Goal: Ask a question

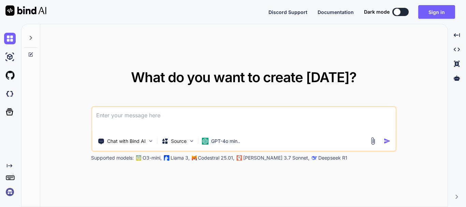
type textarea "x"
click at [427, 12] on button "Sign in" at bounding box center [436, 12] width 37 height 14
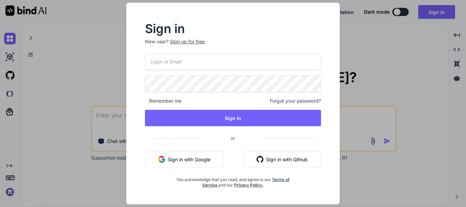
click at [188, 41] on div "Sign up for free" at bounding box center [187, 41] width 35 height 7
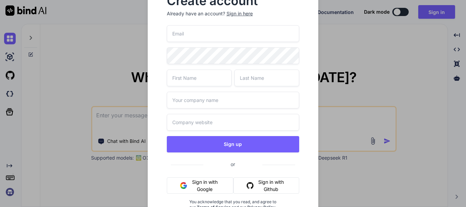
click at [195, 36] on input "email" at bounding box center [233, 33] width 133 height 17
paste input "[EMAIL_ADDRESS][DOMAIN_NAME]"
type input "[EMAIL_ADDRESS][DOMAIN_NAME]"
click at [192, 77] on input "text" at bounding box center [199, 78] width 65 height 17
type input "[PERSON_NAME]"
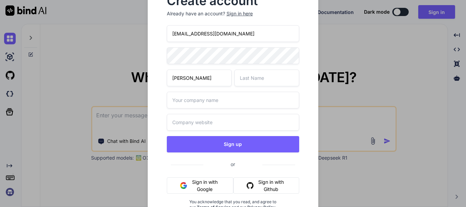
type input "A"
type input "[PERSON_NAME]"
click at [199, 105] on input "text" at bounding box center [233, 100] width 133 height 17
type input "Test"
type input "[DOMAIN_NAME]"
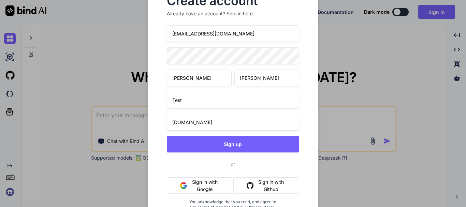
click at [234, 38] on input "[EMAIL_ADDRESS][DOMAIN_NAME]" at bounding box center [233, 33] width 133 height 17
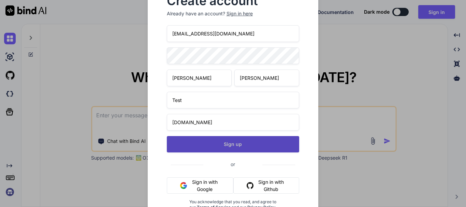
click at [231, 148] on button "Sign up" at bounding box center [233, 144] width 133 height 16
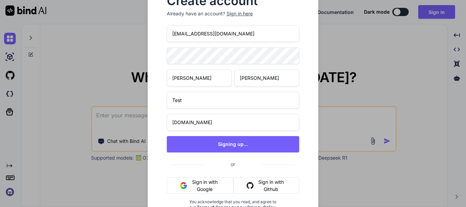
type textarea "x"
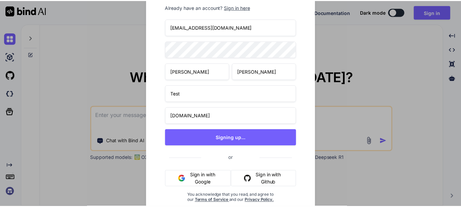
scroll to position [9, 0]
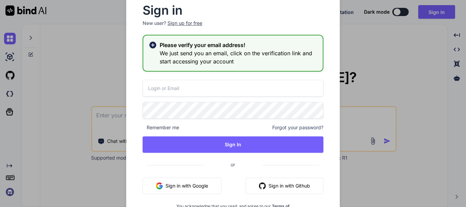
click at [173, 89] on input "email" at bounding box center [233, 88] width 181 height 17
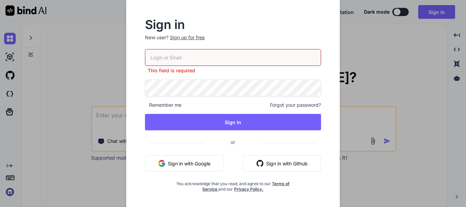
click at [166, 59] on input "email" at bounding box center [233, 57] width 176 height 17
paste input "[EMAIL_ADDRESS][DOMAIN_NAME]"
type input "[EMAIL_ADDRESS][DOMAIN_NAME]"
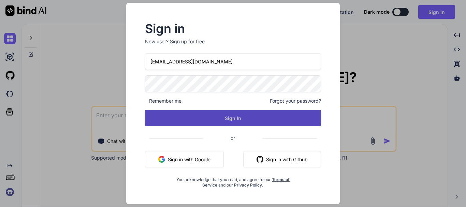
click at [225, 122] on button "Sign In" at bounding box center [233, 118] width 176 height 16
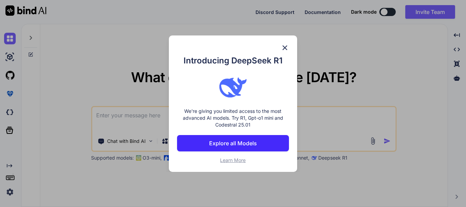
click at [285, 47] on img at bounding box center [285, 48] width 8 height 8
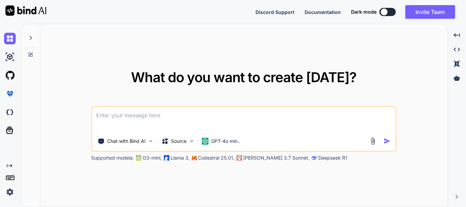
click at [135, 114] on textarea at bounding box center [243, 119] width 303 height 25
click at [148, 117] on textarea at bounding box center [243, 119] width 303 height 25
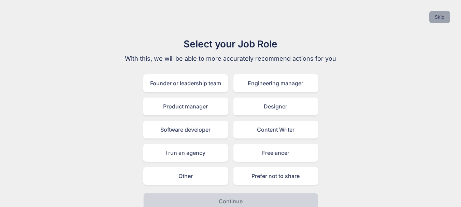
click at [437, 13] on button "Skip" at bounding box center [439, 17] width 21 height 12
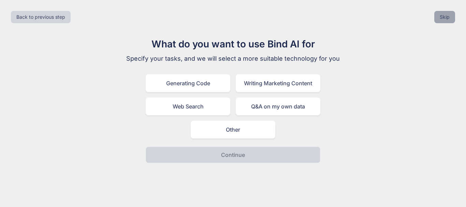
click at [445, 14] on button "Skip" at bounding box center [444, 17] width 21 height 12
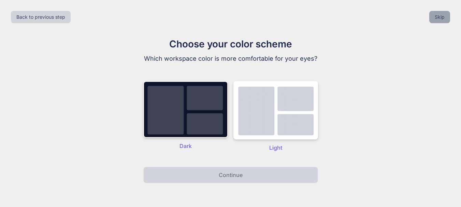
click at [441, 16] on button "Skip" at bounding box center [439, 17] width 21 height 12
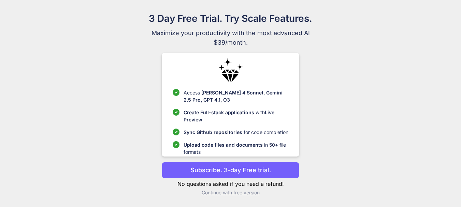
click at [238, 194] on p "Continue with free version" at bounding box center [230, 192] width 137 height 7
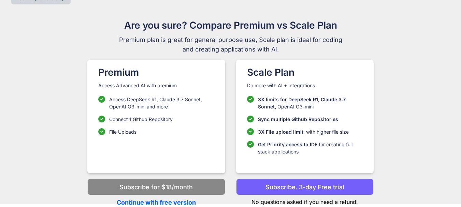
click at [174, 202] on p "Continue with free version" at bounding box center [155, 202] width 137 height 9
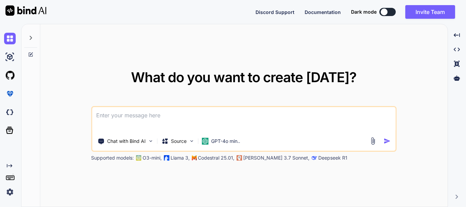
click at [128, 119] on textarea at bounding box center [243, 119] width 303 height 25
type textarea "x"
type textarea "N"
type textarea "x"
type textarea "Ne"
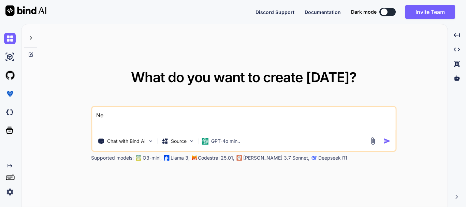
type textarea "x"
type textarea "Nee"
type textarea "x"
type textarea "Need"
type textarea "x"
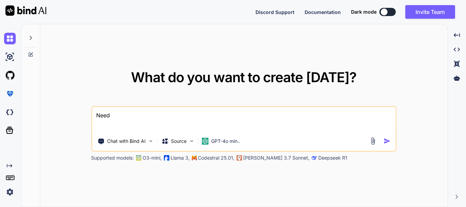
type textarea "Need"
type textarea "x"
type textarea "Need to"
type textarea "x"
type textarea "Need to"
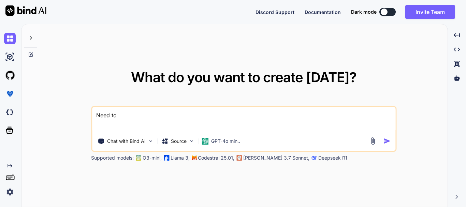
type textarea "x"
type textarea "Need to i"
type textarea "x"
type textarea "Need to in"
type textarea "x"
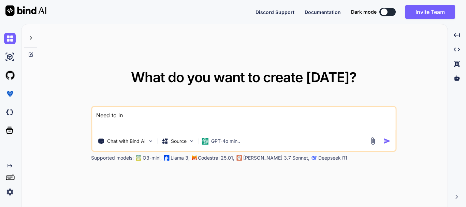
type textarea "Need to int"
type textarea "x"
type textarea "Need to inte"
type textarea "x"
type textarea "Need to inter"
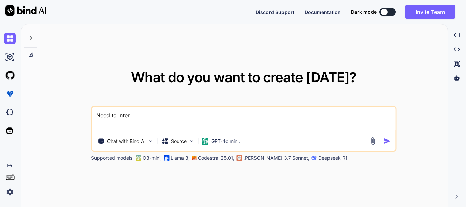
type textarea "x"
type textarea "Need to inte"
type textarea "x"
type textarea "Need to integ"
type textarea "x"
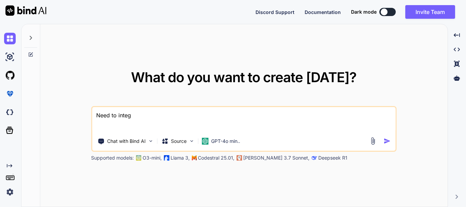
type textarea "Need to integr"
type textarea "x"
type textarea "Need to integra"
type textarea "x"
type textarea "Need to integrat"
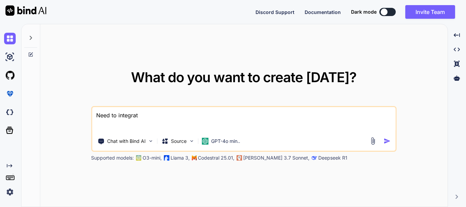
type textarea "x"
type textarea "Need to integrate"
type textarea "x"
type textarea "Need to integrate"
type textarea "x"
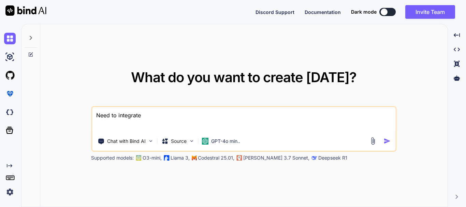
type textarea "Need to integrate t"
type textarea "x"
type textarea "Need to integrate th"
type textarea "x"
type textarea "Need to integrate the"
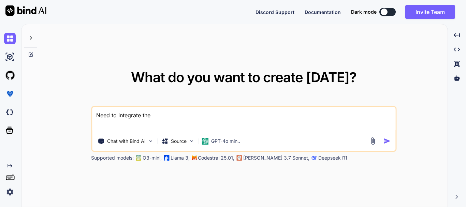
type textarea "x"
type textarea "Need to integrate the"
type textarea "x"
type textarea "Need to integrate the A"
type textarea "x"
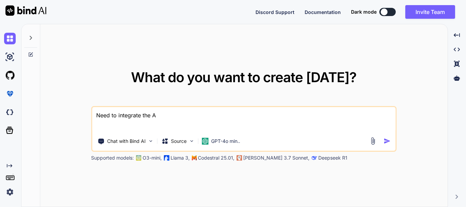
type textarea "Need to integrate the AP"
type textarea "x"
type textarea "Need to integrate the API"
type textarea "x"
type textarea "Need to integrate the API"
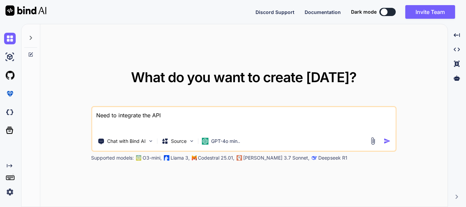
type textarea "x"
type textarea "Need to integrate the API of"
type textarea "x"
type textarea "Need to integrate the API of"
type textarea "x"
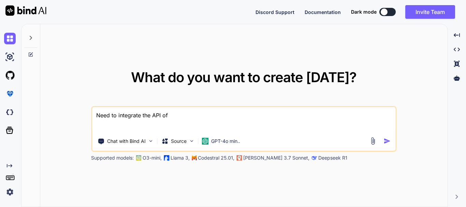
type textarea "Need to integrate the API of f"
type textarea "x"
type textarea "Need to integrate the API of fe"
type textarea "x"
type textarea "Need to integrate the API of fed"
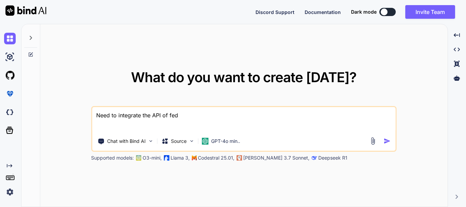
type textarea "x"
type textarea "Need to integrate the API of fede"
type textarea "x"
type textarea "Need to integrate the API of fedex"
type textarea "x"
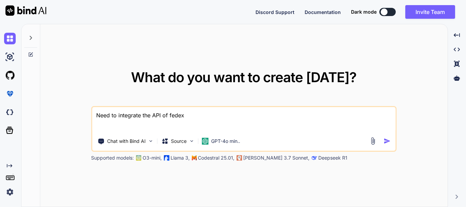
type textarea "Need to integrate the API of fedex"
type textarea "x"
type textarea "Need to integrate the API of fedex f"
type textarea "x"
type textarea "Need to integrate the API of fedex fo"
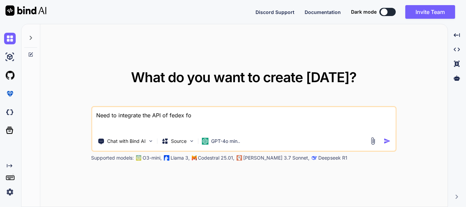
type textarea "x"
type textarea "Need to integrate the API of fedex for"
type textarea "x"
type textarea "Need to integrate the API of fedex for"
type textarea "x"
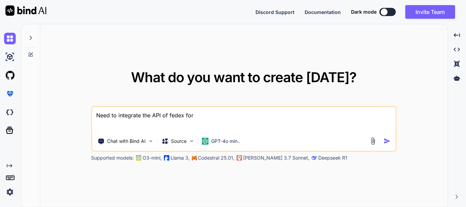
type textarea "Need to integrate the API of fedex for s"
type textarea "x"
type textarea "Need to integrate the API of fedex for sh"
type textarea "x"
type textarea "Need to integrate the API of fedex for shio"
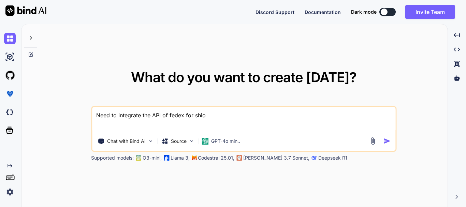
type textarea "x"
type textarea "Need to integrate the API of fedex for shioo"
type textarea "x"
type textarea "Need to integrate the API of fedex for shio"
type textarea "x"
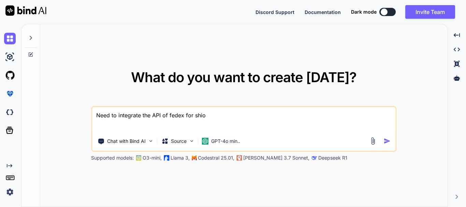
type textarea "Need to integrate the API of fedex for shi"
type textarea "x"
type textarea "Need to integrate the API of fedex for ship"
type textarea "x"
type textarea "Need to integrate the API of fedex for [PERSON_NAME]"
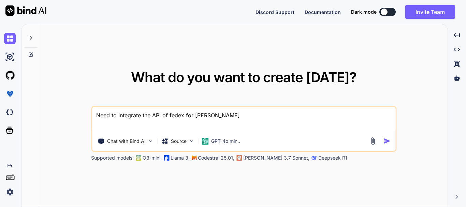
type textarea "x"
type textarea "Need to integrate the API of fedex for shippi"
type textarea "x"
type textarea "Need to integrate the API of fedex for shippin"
type textarea "x"
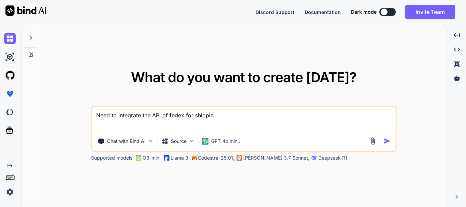
type textarea "Need to integrate the API of fedex for shipping"
type textarea "x"
type textarea "Need to integrate the API of fedex for shipping"
type textarea "x"
type textarea "Need to integrate the API of fedex for shipping a"
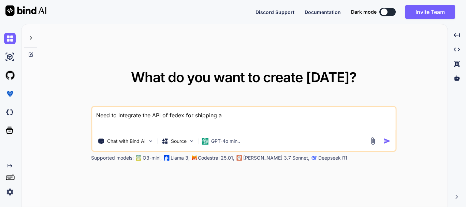
type textarea "x"
type textarea "Need to integrate the API of fedex for shipping an"
type textarea "x"
type textarea "Need to integrate the API of fedex for shipping and"
type textarea "x"
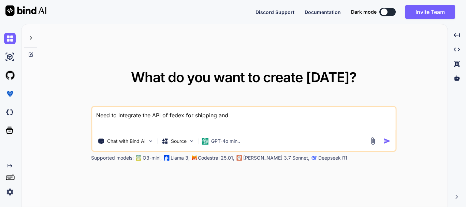
type textarea "Need to integrate the API of fedex for shipping and"
type textarea "x"
type textarea "Need to integrate the API of fedex for shipping and t"
type textarea "x"
type textarea "Need to integrate the API of fedex for shipping and tr"
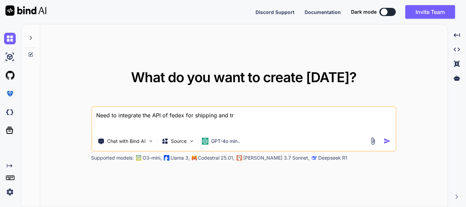
type textarea "x"
type textarea "Need to integrate the API of fedex for shipping and tra"
type textarea "x"
type textarea "Need to integrate the API of fedex for shipping and trac"
type textarea "x"
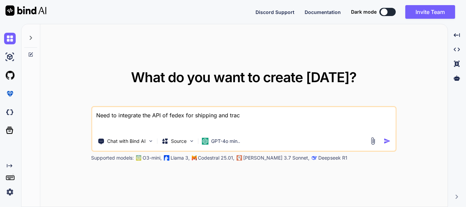
type textarea "Need to integrate the API of fedex for shipping and track"
type textarea "x"
type textarea "Need to integrate the API of fedex for shipping and trackin"
type textarea "x"
type textarea "Need to integrate the API of fedex for shipping and tracking"
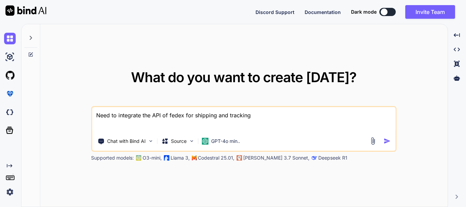
type textarea "x"
type textarea "Need to integrate the API of fedex for shipping and tracking"
type textarea "x"
type textarea "Need to integrate the API of fedex for shipping and tracking t"
type textarea "x"
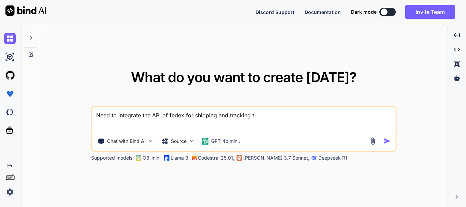
type textarea "Need to integrate the API of fedex for shipping and tracking th"
type textarea "x"
type textarea "Need to integrate the API of fedex for shipping and tracking the"
type textarea "x"
type textarea "Need to integrate the API of fedex for shipping and tracking the"
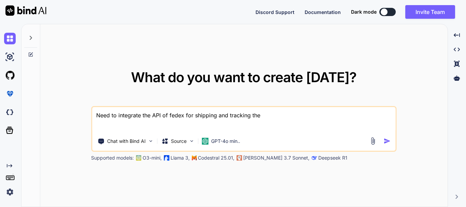
type textarea "x"
type textarea "Need to integrate the API of fedex for shipping and tracking the o"
type textarea "x"
type textarea "Need to integrate the API of fedex for shipping and tracking the od"
type textarea "x"
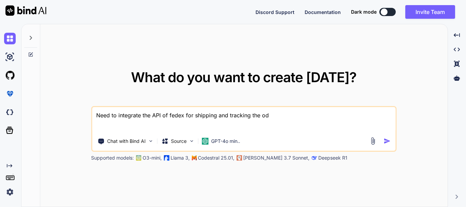
type textarea "Need to integrate the API of fedex for shipping and tracking the o"
type textarea "x"
type textarea "Need to integrate the API of fedex for shipping and tracking the or"
type textarea "x"
type textarea "Need to integrate the API of fedex for shipping and tracking the ord"
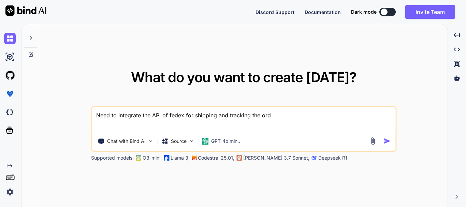
type textarea "x"
type textarea "Need to integrate the API of fedex for shipping and tracking the orde"
type textarea "x"
type textarea "Need to integrate the API of fedex for shipping and tracking the order"
type textarea "x"
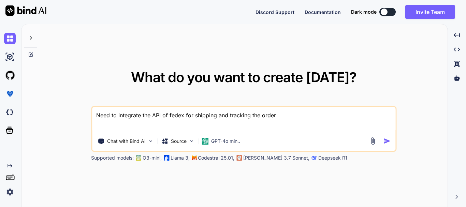
type textarea "Need to integrate the API of fedex for shipping and tracking the order"
type textarea "x"
type textarea "Need to integrate the API of fedex for shipping and tracking the order s"
type textarea "x"
type textarea "Need to integrate the API of fedex for shipping and tracking the order st"
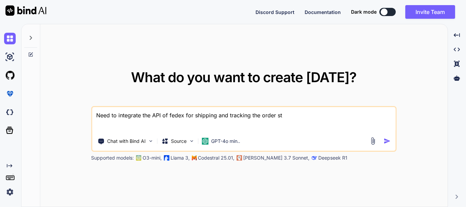
type textarea "x"
type textarea "Need to integrate the API of fedex for shipping and tracking the order sta"
type textarea "x"
type textarea "Need to integrate the API of fedex for shipping and tracking the order stat"
type textarea "x"
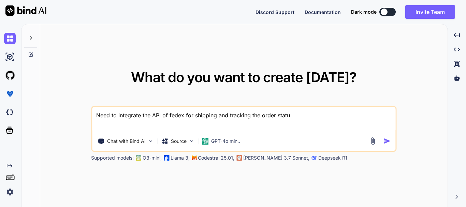
type textarea "Need to integrate the API of fedex for shipping and tracking the order status"
type textarea "x"
type textarea "Need to integrate the API of fedex for shipping and tracking the order status,"
type textarea "x"
type textarea "Need to integrate the API of fedex for shipping and tracking the order status,"
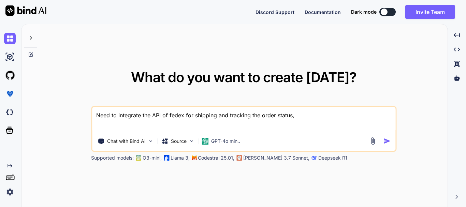
type textarea "x"
type textarea "Need to integrate the API of fedex for shipping and tracking the order status,"
type textarea "x"
type textarea "Need to integrate the API of fedex for shipping and tracking the order status, w"
type textarea "x"
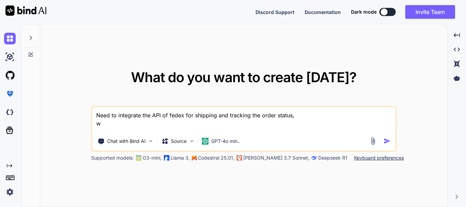
type textarea "Need to integrate the API of fedex for shipping and tracking the order status, …"
type textarea "x"
type textarea "Need to integrate the API of fedex for shipping and tracking the order status, …"
type textarea "x"
type textarea "Need to integrate the API of fedex for shipping and tracking the order status, …"
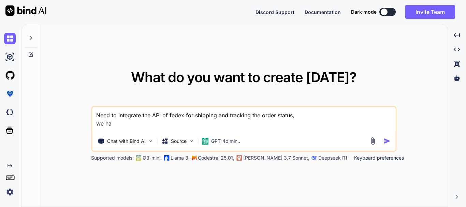
type textarea "x"
type textarea "Need to integrate the API of fedex for shipping and tracking the order status, …"
type textarea "x"
type textarea "Need to integrate the API of fedex for shipping and tracking the order status, …"
type textarea "x"
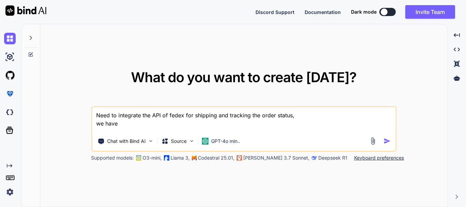
type textarea "Need to integrate the API of fedex for shipping and tracking the order status, …"
type textarea "x"
type textarea "Need to integrate the API of fedex for shipping and tracking the order status, …"
type textarea "x"
type textarea "Need to integrate the API of fedex for shipping and tracking the order status, …"
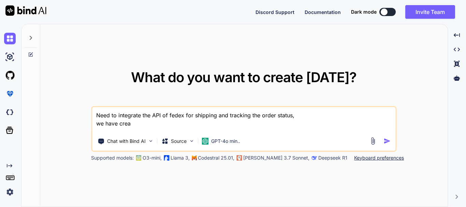
type textarea "x"
type textarea "Need to integrate the API of fedex for shipping and tracking the order status, …"
type textarea "x"
type textarea "Need to integrate the API of fedex for shipping and tracking the order status, …"
type textarea "x"
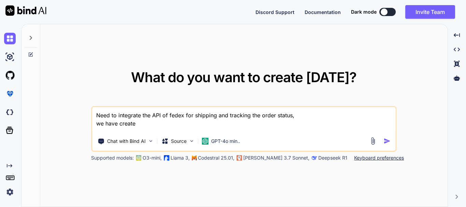
type textarea "Need to integrate the API of fedex for shipping and tracking the order status, …"
type textarea "x"
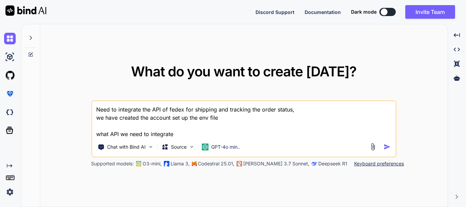
click at [184, 134] on textarea "Need to integrate the API of fedex for shipping and tracking the order status, …" at bounding box center [243, 119] width 303 height 37
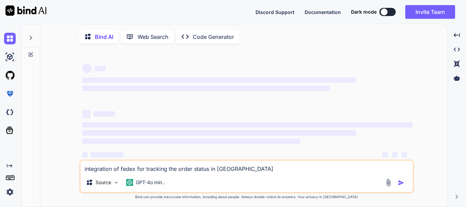
click at [239, 174] on div "integration of fedex for tracking the order status in laravel Source GPT-4o min…" at bounding box center [246, 176] width 334 height 33
click at [243, 169] on textarea "integration of fedex for tracking the order status in [GEOGRAPHIC_DATA]" at bounding box center [246, 167] width 332 height 12
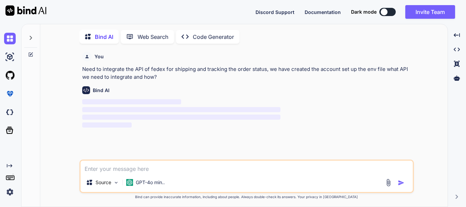
scroll to position [3, 0]
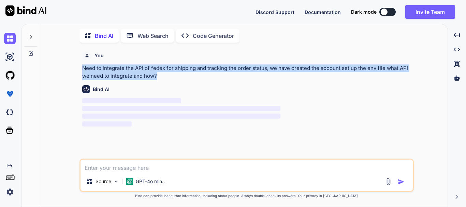
drag, startPoint x: 155, startPoint y: 77, endPoint x: 83, endPoint y: 67, distance: 73.4
click at [83, 67] on p "Need to integrate the API of fedex for shipping and tracking the order status, …" at bounding box center [247, 71] width 330 height 15
copy p "Need to integrate the API of fedex for shipping and tracking the order status, …"
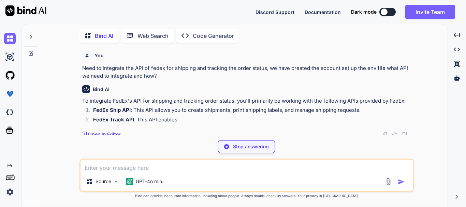
click at [246, 143] on div "Stop answering" at bounding box center [246, 146] width 57 height 13
click at [154, 164] on textarea at bounding box center [246, 166] width 332 height 12
paste textarea "Need to integrate the API of fedex for shipping and tracking the order status, …"
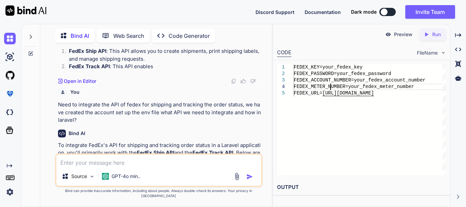
scroll to position [0, 0]
click at [330, 90] on div "FEDEX_KEY=your_fedex_key FEDEX_PASSWORD=your_fedex_password FEDEX_ACCOUNT_NUMBE…" at bounding box center [370, 119] width 152 height 111
click at [334, 130] on div "FEDEX_KEY=your_fedex_key FEDEX_PASSWORD=your_fedex_password FEDEX_ACCOUNT_NUMBE…" at bounding box center [370, 119] width 152 height 111
click at [337, 90] on div "FEDEX_KEY=your_fedex_key FEDEX_PASSWORD=your_fedex_password FEDEX_ACCOUNT_NUMBE…" at bounding box center [370, 119] width 152 height 111
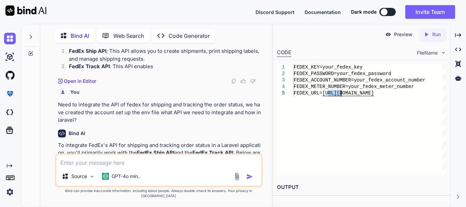
click at [337, 90] on div "FEDEX_KEY=your_fedex_key FEDEX_PASSWORD=your_fedex_password FEDEX_ACCOUNT_NUMBE…" at bounding box center [370, 119] width 152 height 111
click at [324, 86] on div "FEDEX_KEY=your_fedex_key FEDEX_PASSWORD=your_fedex_password FEDEX_ACCOUNT_NUMBE…" at bounding box center [370, 119] width 152 height 111
click at [316, 125] on div "FEDEX_KEY=your_fedex_key FEDEX_PASSWORD=your_fedex_password FEDEX_ACCOUNT_NUMBE…" at bounding box center [370, 119] width 152 height 111
click at [315, 87] on div "FEDEX_KEY=your_fedex_key FEDEX_PASSWORD=your_fedex_password FEDEX_ACCOUNT_NUMBE…" at bounding box center [370, 119] width 152 height 111
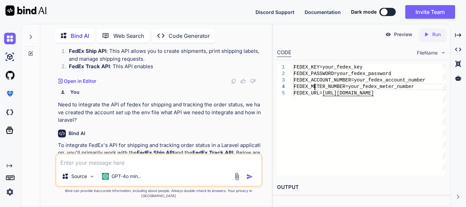
click at [314, 87] on div "FEDEX_KEY=your_fedex_key FEDEX_PASSWORD=your_fedex_password FEDEX_ACCOUNT_NUMBE…" at bounding box center [370, 119] width 152 height 111
drag, startPoint x: 406, startPoint y: 120, endPoint x: 319, endPoint y: 62, distance: 104.8
click at [319, 64] on div "FEDEX_KEY=your_fedex_key FEDEX_PASSWORD=your_fedex_password FEDEX_ACCOUNT_NUMBE…" at bounding box center [370, 119] width 152 height 111
click at [336, 133] on div "FEDEX_KEY=your_fedex_key FEDEX_PASSWORD=your_fedex_password FEDEX_ACCOUNT_NUMBE…" at bounding box center [370, 119] width 152 height 111
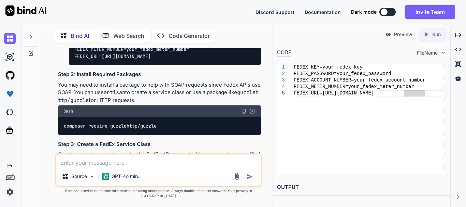
scroll to position [271, 0]
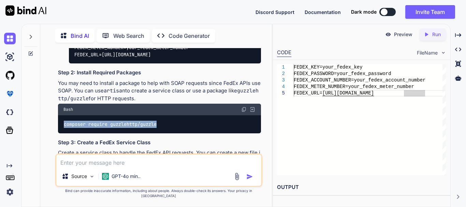
drag, startPoint x: 64, startPoint y: 124, endPoint x: 199, endPoint y: 121, distance: 134.7
click at [199, 121] on div "composer require guzzlehttp/guzzle" at bounding box center [159, 124] width 203 height 18
click at [194, 121] on div "composer require guzzlehttp/guzzle" at bounding box center [159, 124] width 203 height 18
drag, startPoint x: 114, startPoint y: 122, endPoint x: 65, endPoint y: 124, distance: 48.8
click at [65, 124] on div "composer require guzzlehttp/guzzle" at bounding box center [159, 124] width 203 height 18
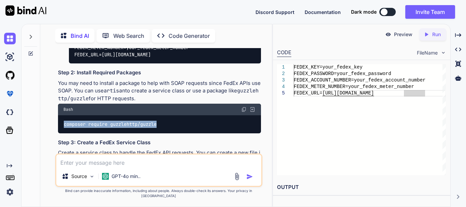
copy code "composer require guzzlehttp/guzzle"
click at [128, 126] on code "composer require guzzlehttp/guzzle" at bounding box center [110, 124] width 94 height 7
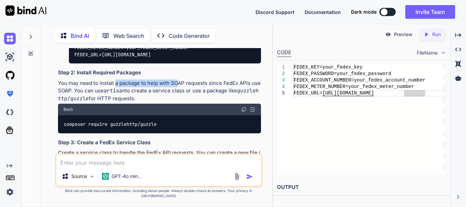
drag, startPoint x: 116, startPoint y: 85, endPoint x: 179, endPoint y: 83, distance: 63.1
click at [179, 83] on p "You may need to install a package to help with SOAP requests since FedEx APIs u…" at bounding box center [159, 90] width 203 height 23
click at [180, 83] on p "You may need to install a package to help with SOAP requests since FedEx APIs u…" at bounding box center [159, 90] width 203 height 23
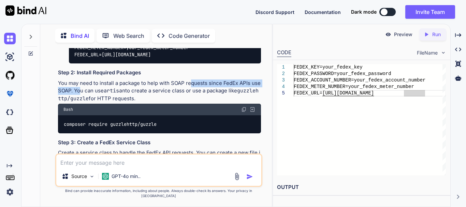
drag, startPoint x: 191, startPoint y: 85, endPoint x: 81, endPoint y: 89, distance: 109.8
click at [81, 89] on p "You may need to install a package to help with SOAP requests since FedEx APIs u…" at bounding box center [159, 90] width 203 height 23
click at [186, 110] on div "Bash" at bounding box center [159, 110] width 203 height 12
click at [166, 121] on div "composer require guzzlehttp/guzzle" at bounding box center [159, 124] width 203 height 18
click at [242, 109] on img at bounding box center [243, 109] width 5 height 5
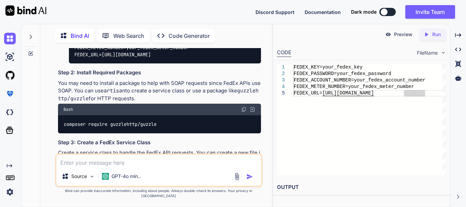
click at [157, 104] on div "Bash" at bounding box center [159, 110] width 203 height 12
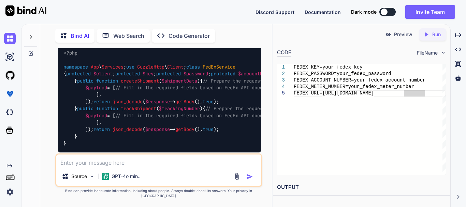
scroll to position [407, 0]
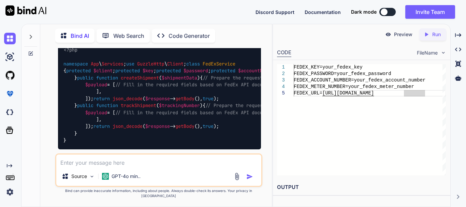
drag, startPoint x: 144, startPoint y: 133, endPoint x: 58, endPoint y: 106, distance: 90.4
click at [58, 106] on div "<?php namespace App \ Services ; use GuzzleHttp \ Client ; class FedExService {…" at bounding box center [159, 95] width 203 height 108
click at [184, 100] on div "<?php namespace App \ Services ; use GuzzleHttp \ Client ; class FedExService {…" at bounding box center [159, 95] width 203 height 108
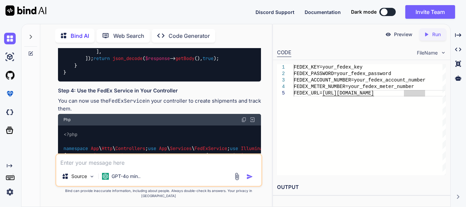
scroll to position [476, 0]
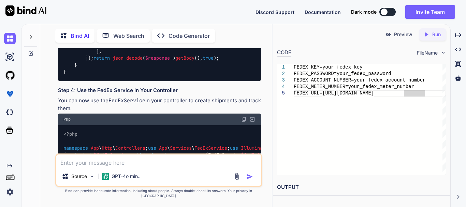
drag, startPoint x: 91, startPoint y: 90, endPoint x: 230, endPoint y: 121, distance: 141.9
click at [230, 81] on div "<?php namespace App \ Services ; use GuzzleHttp \ Client ; class FedExService {…" at bounding box center [159, 27] width 203 height 108
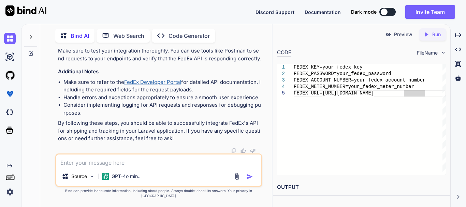
scroll to position [782, 0]
drag, startPoint x: 89, startPoint y: 89, endPoint x: 177, endPoint y: 89, distance: 87.6
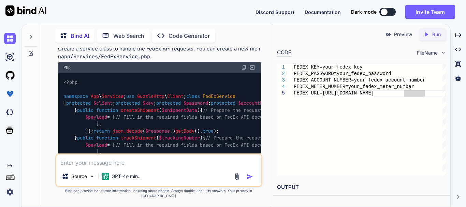
scroll to position [373, 0]
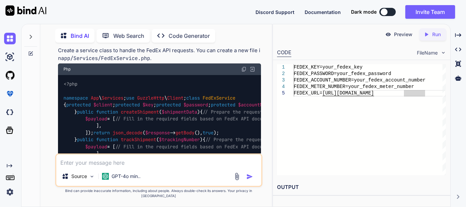
drag, startPoint x: 112, startPoint y: 95, endPoint x: 152, endPoint y: 93, distance: 40.3
click at [114, 95] on span "Services" at bounding box center [113, 98] width 22 height 6
click at [152, 93] on div "<?php namespace App \ Services ; use GuzzleHttp \ Client ; class FedExService {…" at bounding box center [159, 129] width 203 height 108
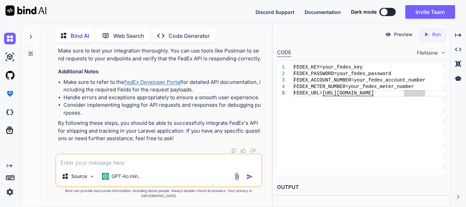
scroll to position [885, 0]
drag, startPoint x: 84, startPoint y: 94, endPoint x: 158, endPoint y: 94, distance: 74.3
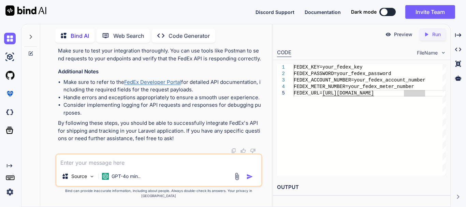
drag, startPoint x: 105, startPoint y: 90, endPoint x: 168, endPoint y: 88, distance: 62.4
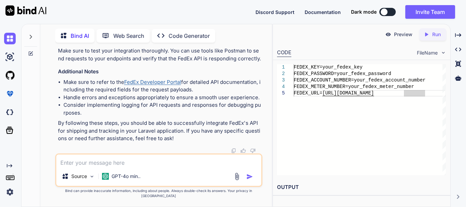
drag, startPoint x: 122, startPoint y: 87, endPoint x: 149, endPoint y: 87, distance: 26.6
drag, startPoint x: 161, startPoint y: 108, endPoint x: 102, endPoint y: 104, distance: 58.8
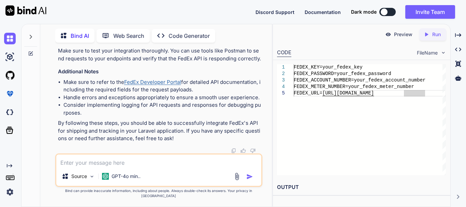
scroll to position [1089, 0]
drag, startPoint x: 94, startPoint y: 98, endPoint x: 207, endPoint y: 106, distance: 113.2
click at [207, 26] on code "use App \ Http \ Controllers \ ShipmentController ; Route :: post ( '/shipments…" at bounding box center [335, 22] width 544 height 7
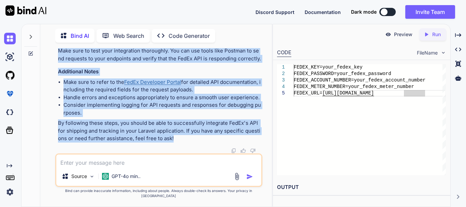
drag, startPoint x: 137, startPoint y: 132, endPoint x: 59, endPoint y: 57, distance: 108.5
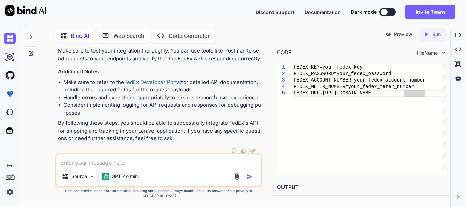
click at [150, 45] on h3 "Step 6: Test Your Integration" at bounding box center [159, 41] width 203 height 8
click at [249, 62] on p "Make sure to test your integration thoroughly. You can use tools like Postman t…" at bounding box center [159, 54] width 203 height 15
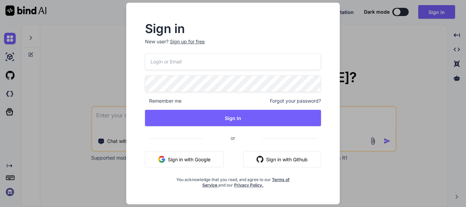
click at [163, 64] on input "email" at bounding box center [233, 61] width 176 height 17
